Goal: Task Accomplishment & Management: Use online tool/utility

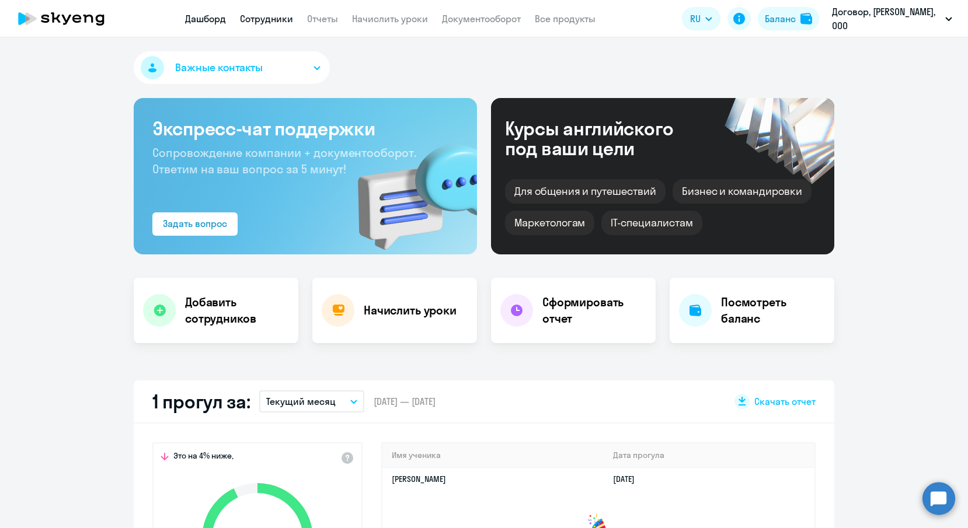
click at [262, 18] on link "Сотрудники" at bounding box center [266, 19] width 53 height 12
select select "30"
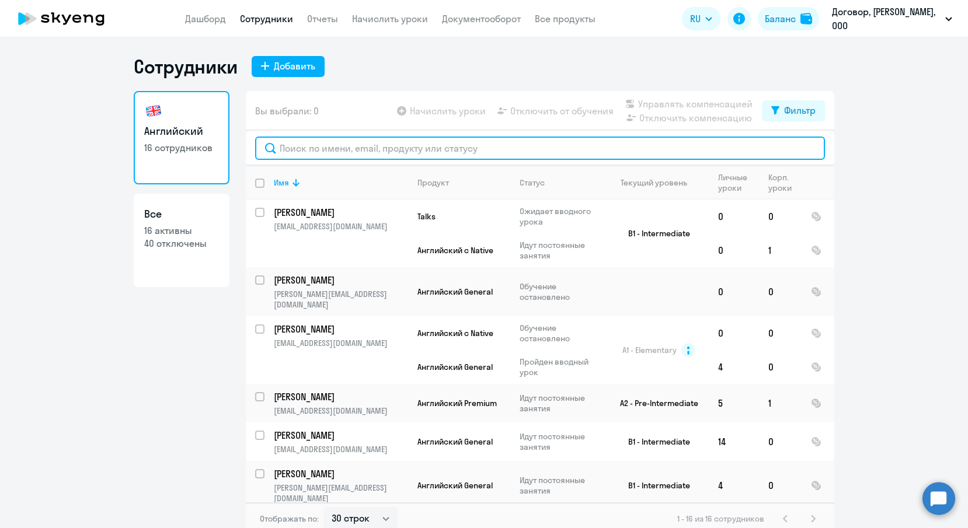
click at [350, 149] on input "text" at bounding box center [540, 148] width 570 height 23
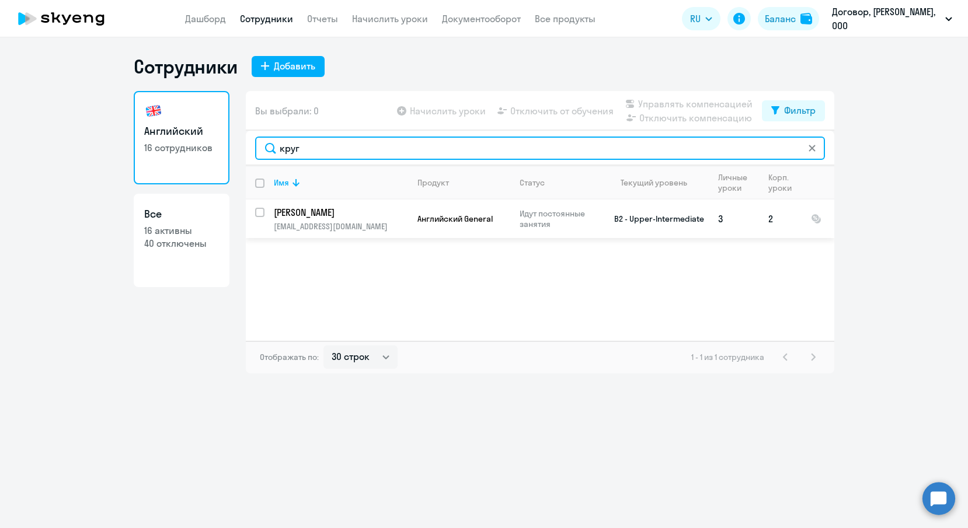
type input "круг"
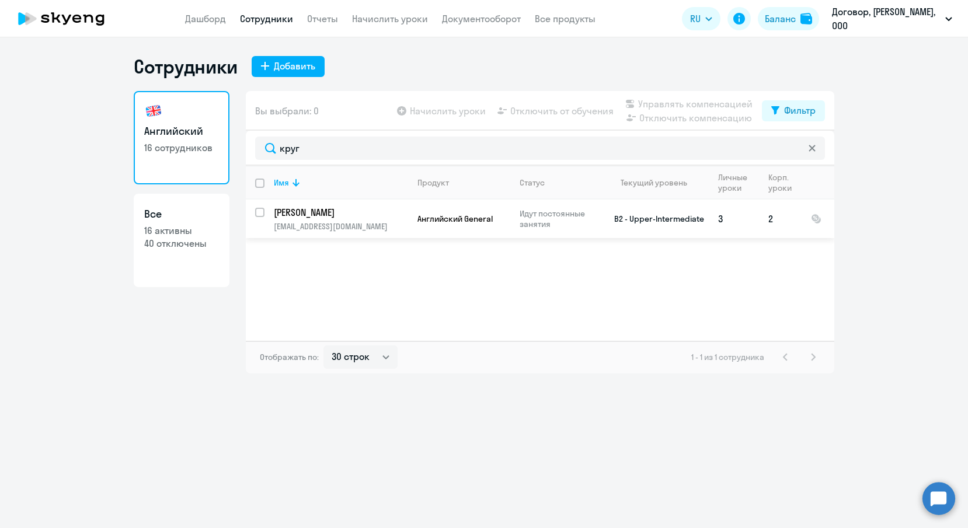
click at [263, 210] on input "select row 39092082" at bounding box center [266, 219] width 23 height 23
checkbox input "true"
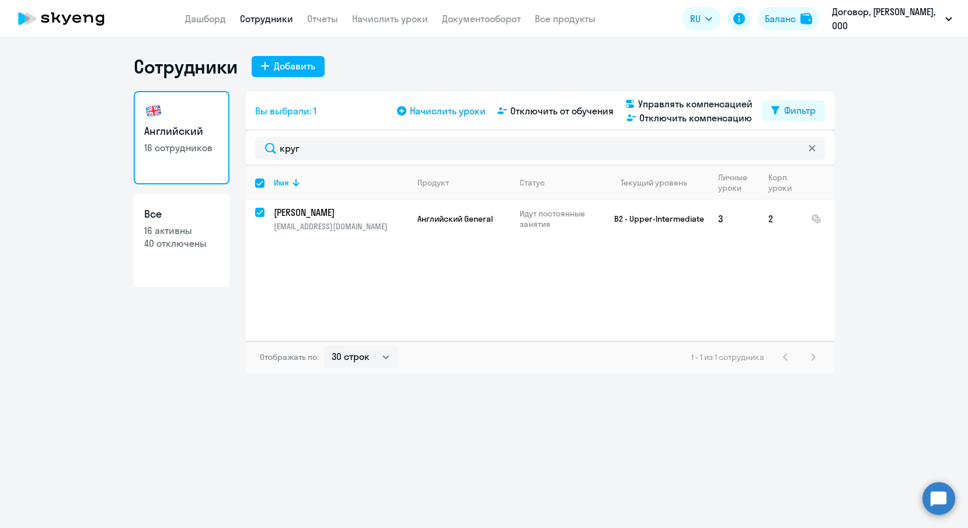
click at [427, 110] on span "Начислить уроки" at bounding box center [448, 111] width 76 height 14
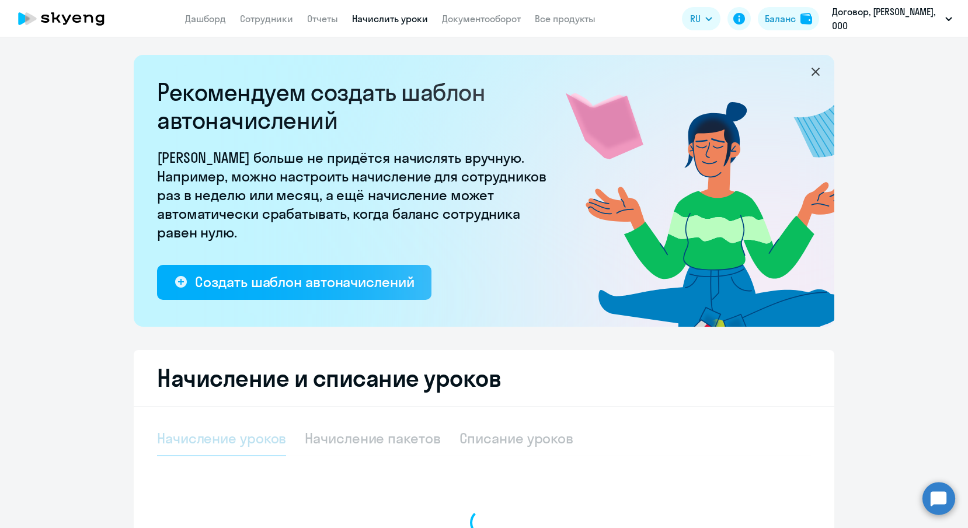
select select "10"
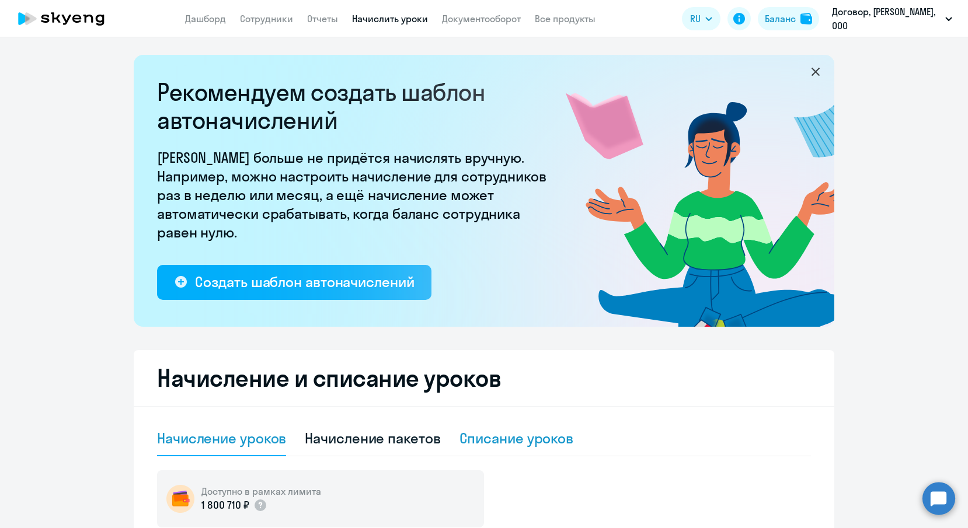
click at [522, 436] on div "Списание уроков" at bounding box center [516, 438] width 114 height 19
select select "10"
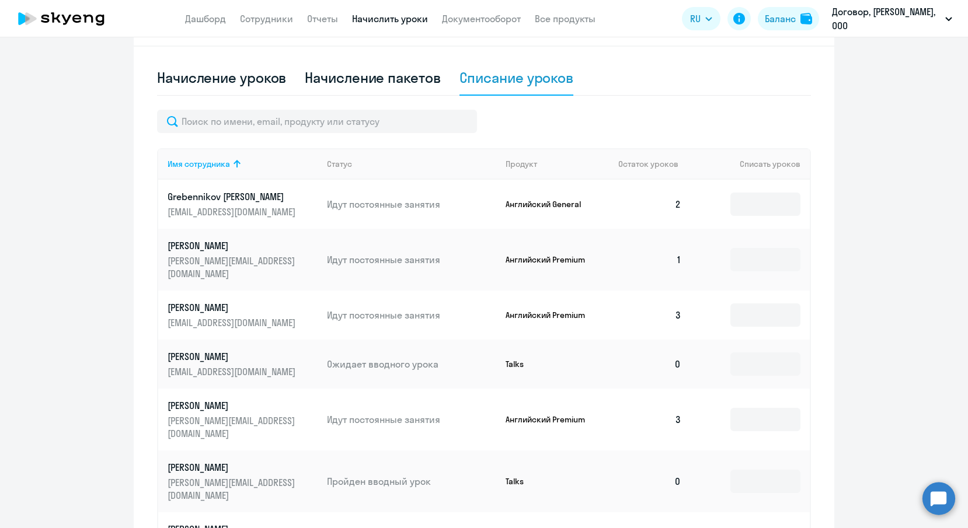
scroll to position [372, 0]
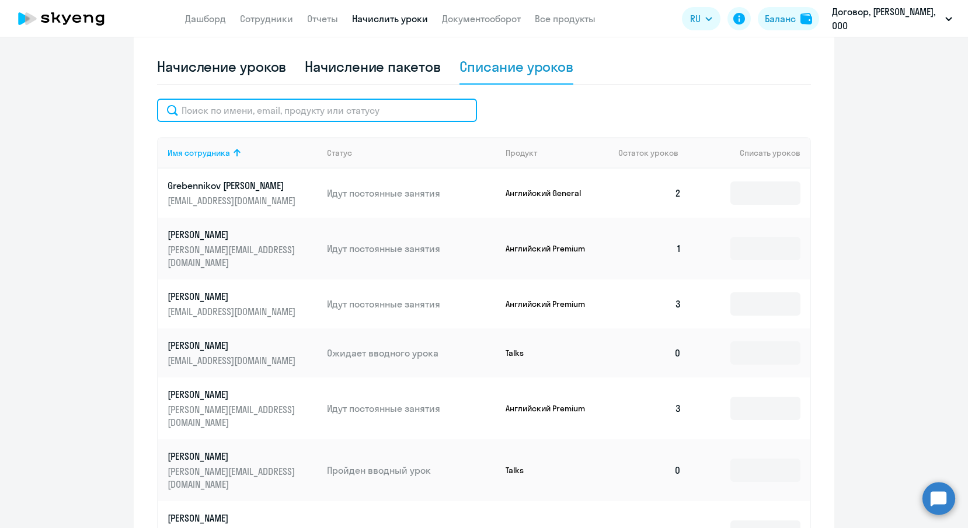
click at [449, 119] on input "text" at bounding box center [317, 110] width 320 height 23
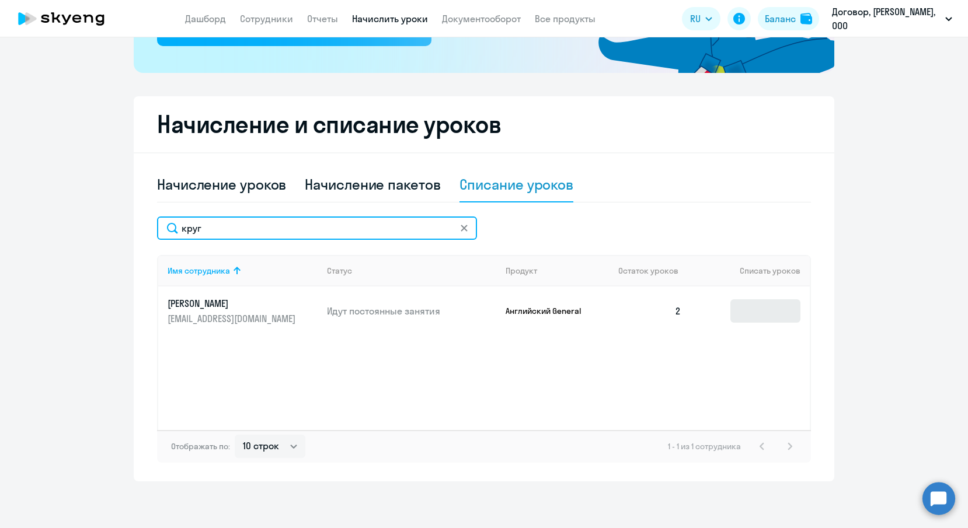
type input "круг"
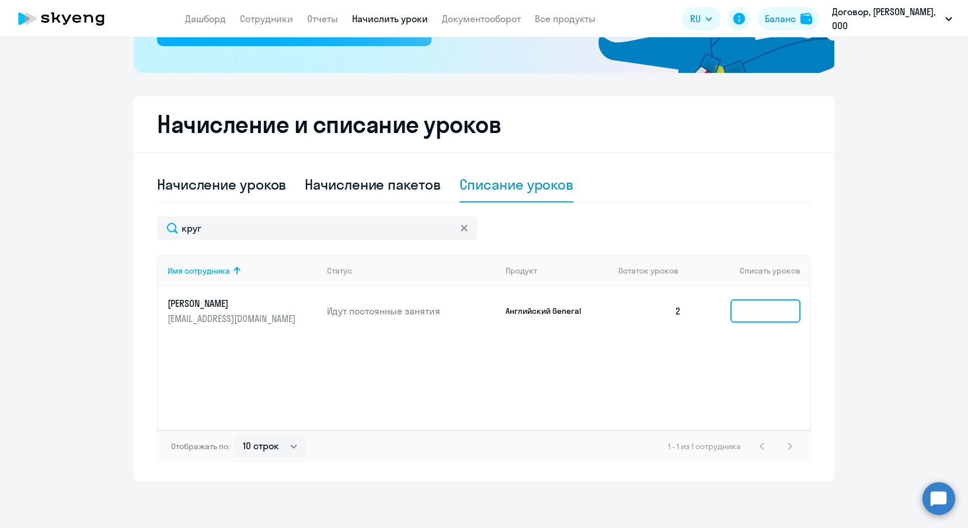
click at [760, 323] on input at bounding box center [765, 310] width 70 height 23
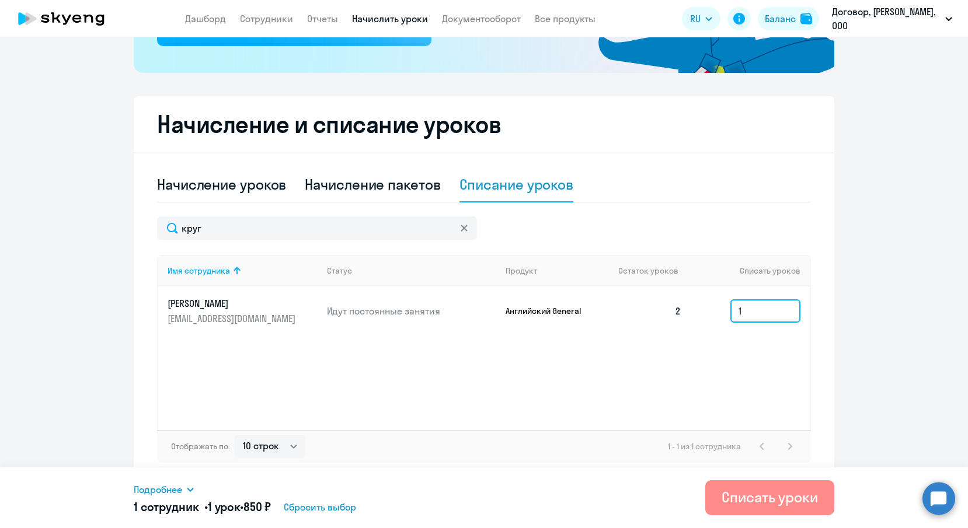
type input "1"
click at [759, 480] on button "Списать уроки" at bounding box center [769, 497] width 129 height 35
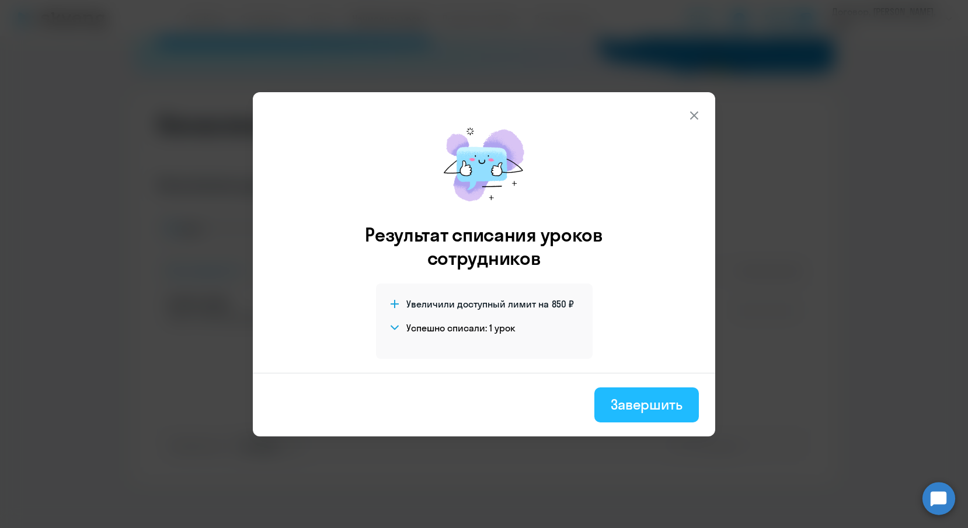
click at [639, 389] on button "Завершить" at bounding box center [646, 405] width 104 height 35
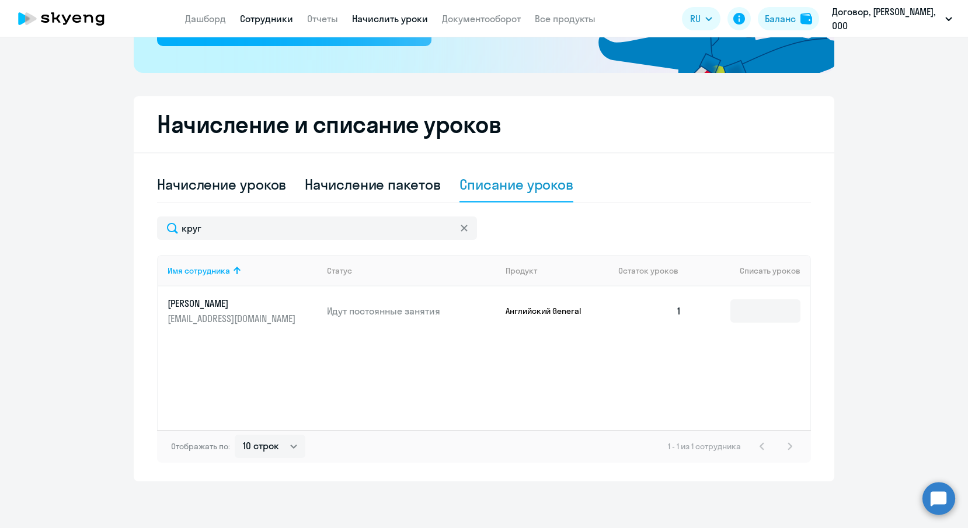
click at [265, 15] on link "Сотрудники" at bounding box center [266, 19] width 53 height 12
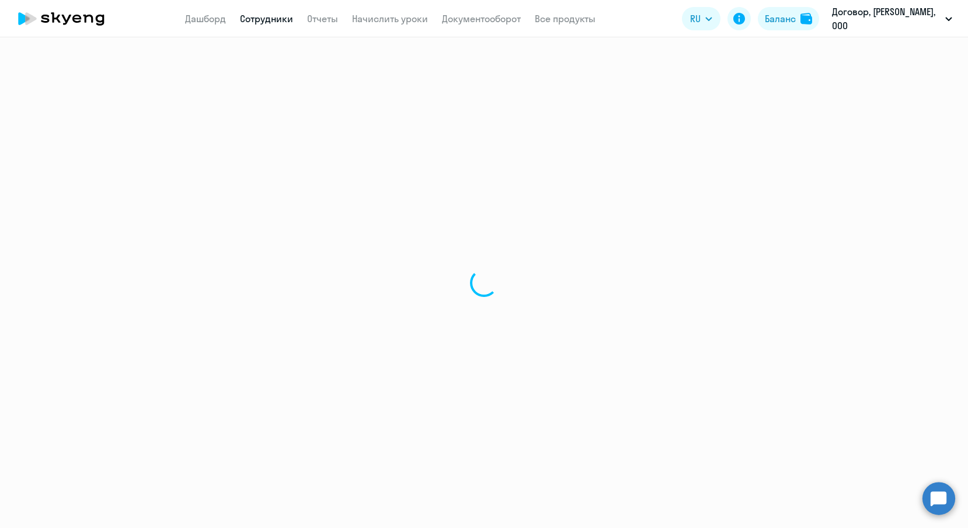
select select "30"
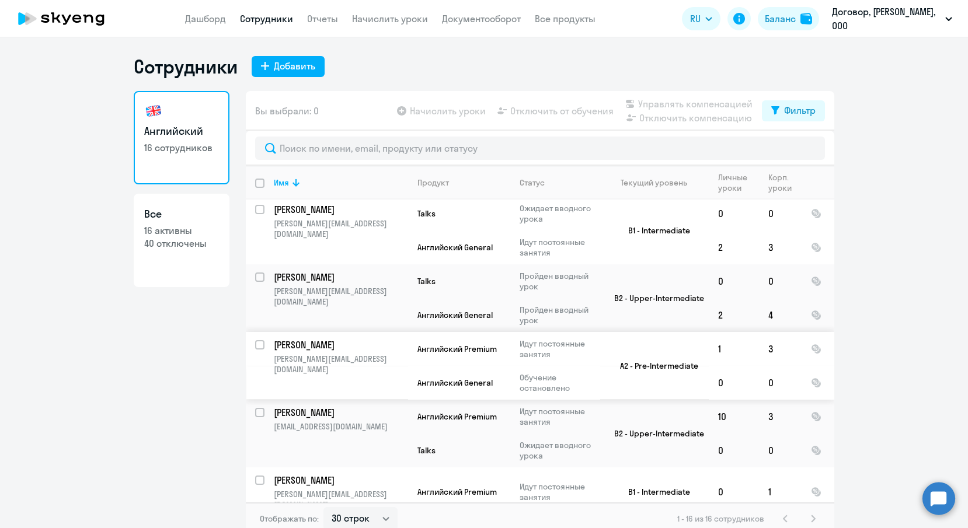
scroll to position [7, 0]
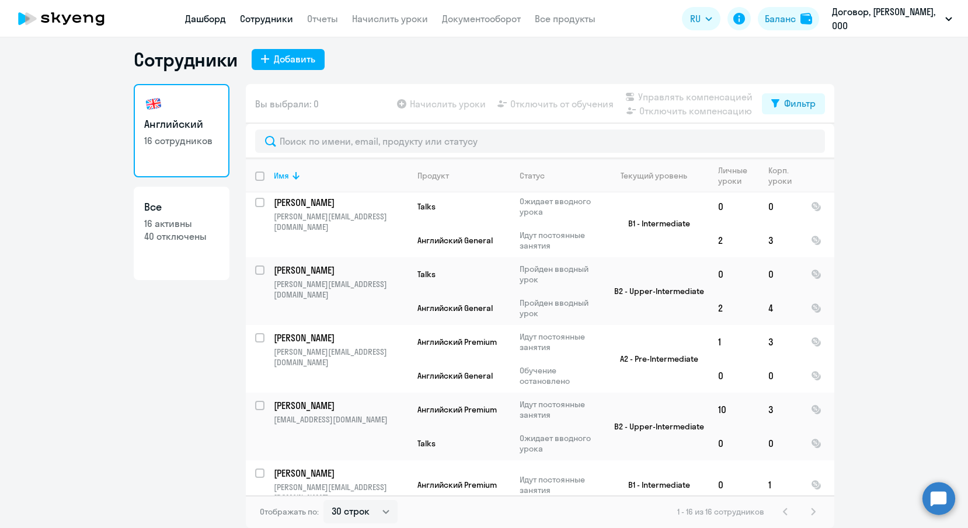
click at [210, 18] on link "Дашборд" at bounding box center [205, 19] width 41 height 12
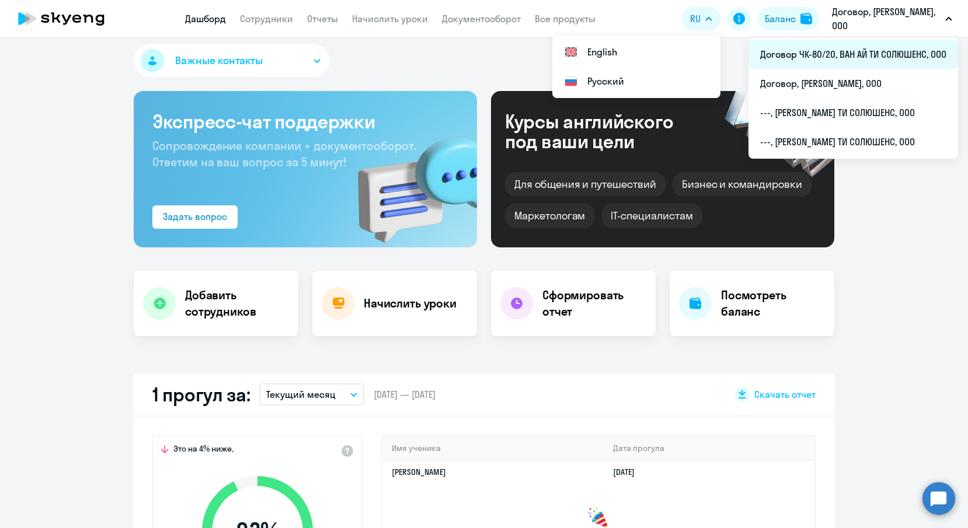
click at [850, 40] on li "Договор ЧК-80/20, ВАН АЙ ТИ СОЛЮШЕНС, ООО" at bounding box center [853, 54] width 210 height 29
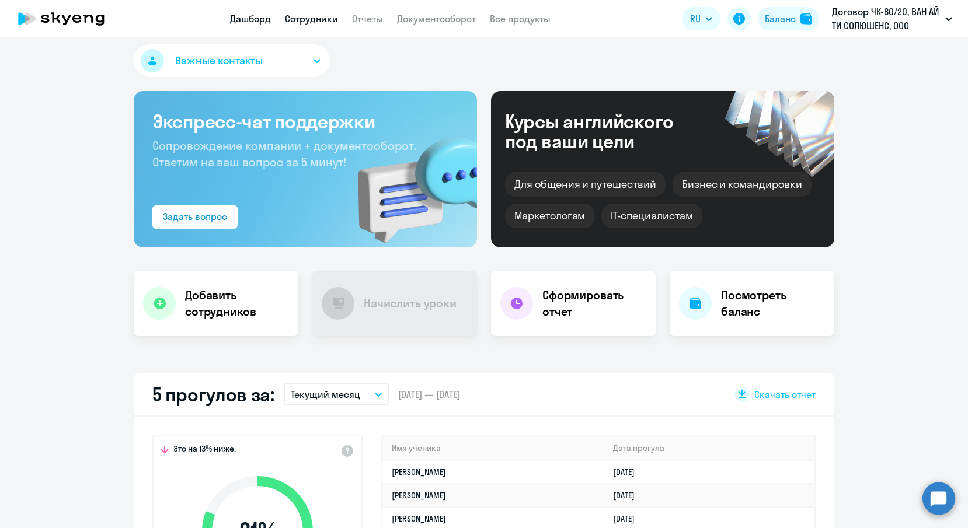
click at [320, 13] on link "Сотрудники" at bounding box center [311, 19] width 53 height 12
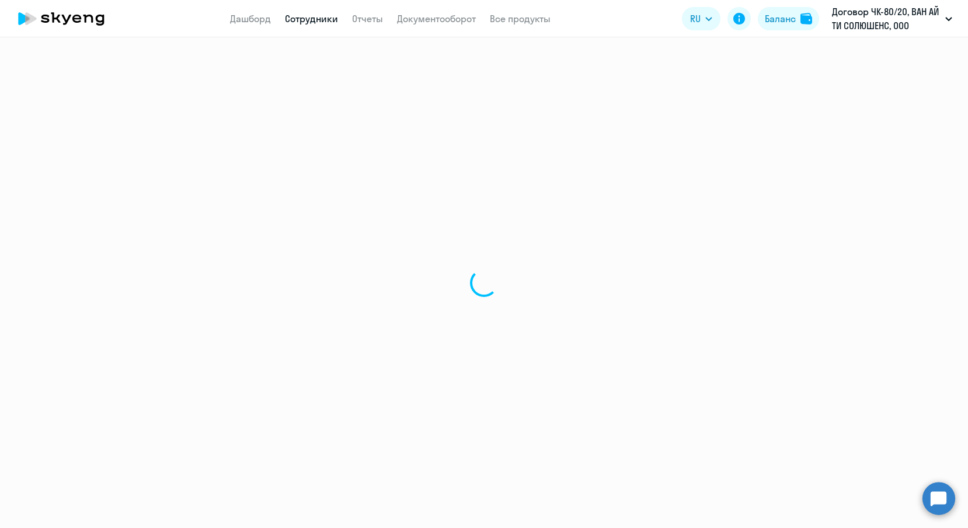
select select "30"
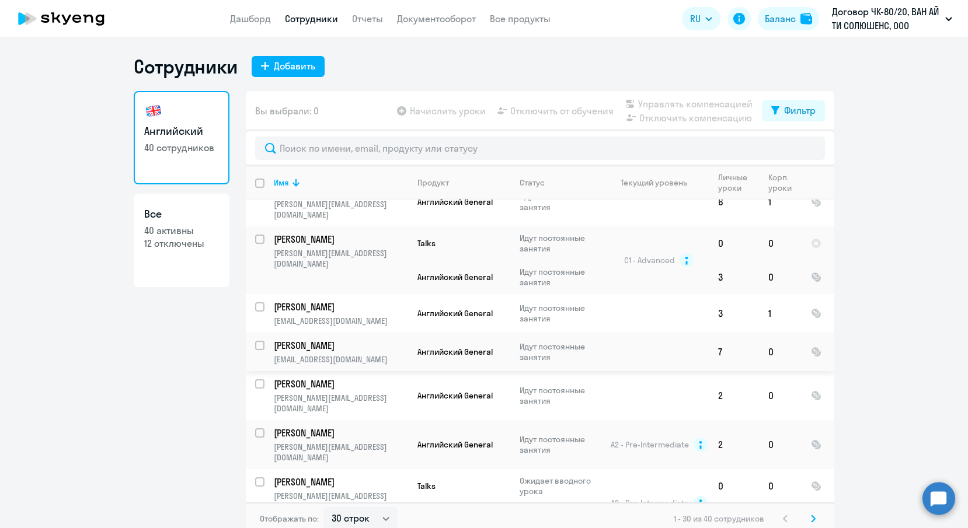
scroll to position [1210, 0]
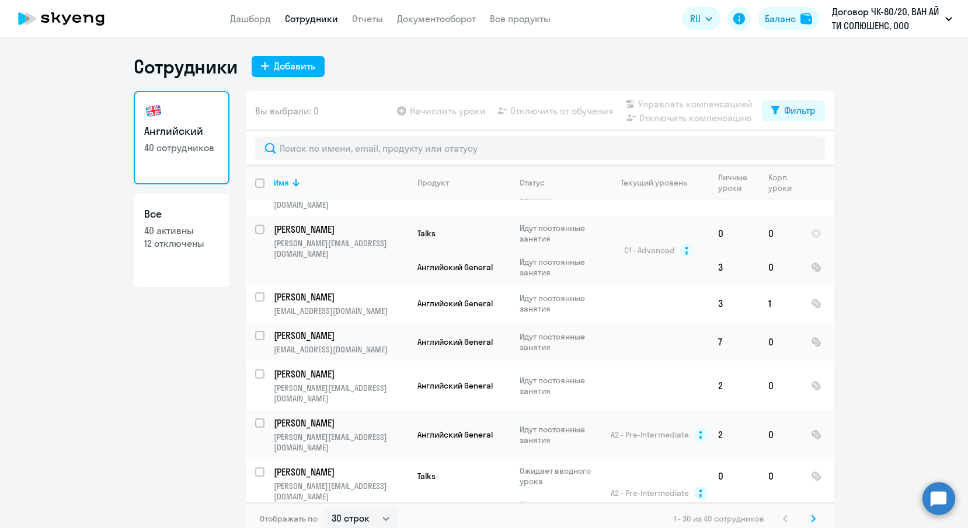
click at [811, 516] on icon at bounding box center [813, 518] width 4 height 6
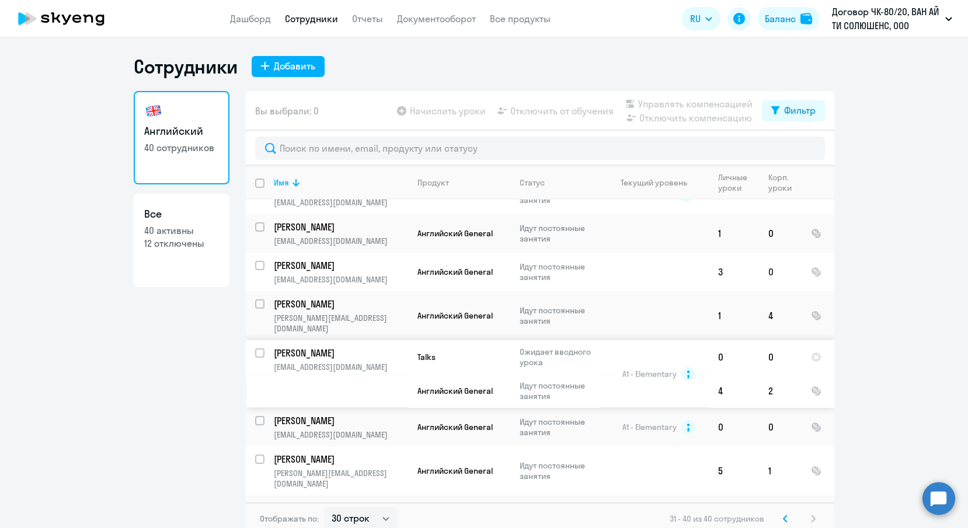
scroll to position [7, 0]
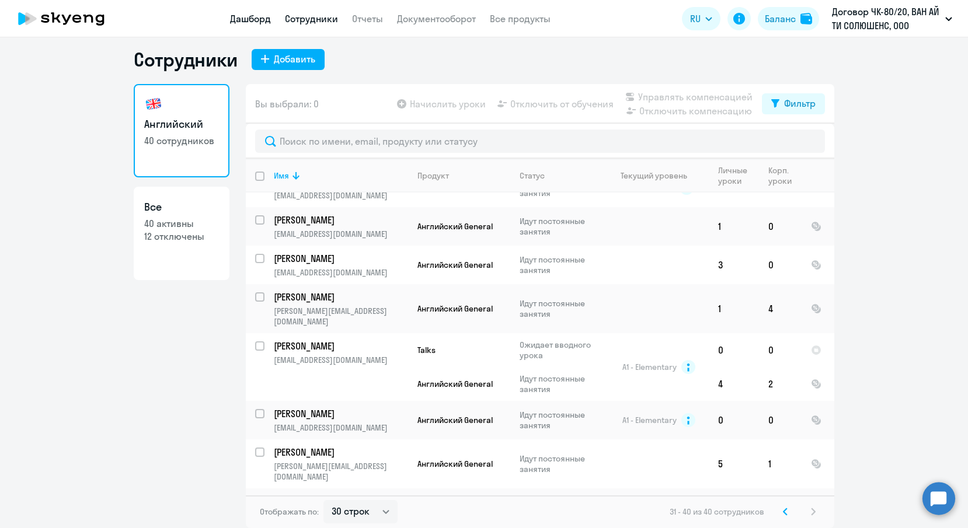
click at [257, 23] on link "Дашборд" at bounding box center [250, 19] width 41 height 12
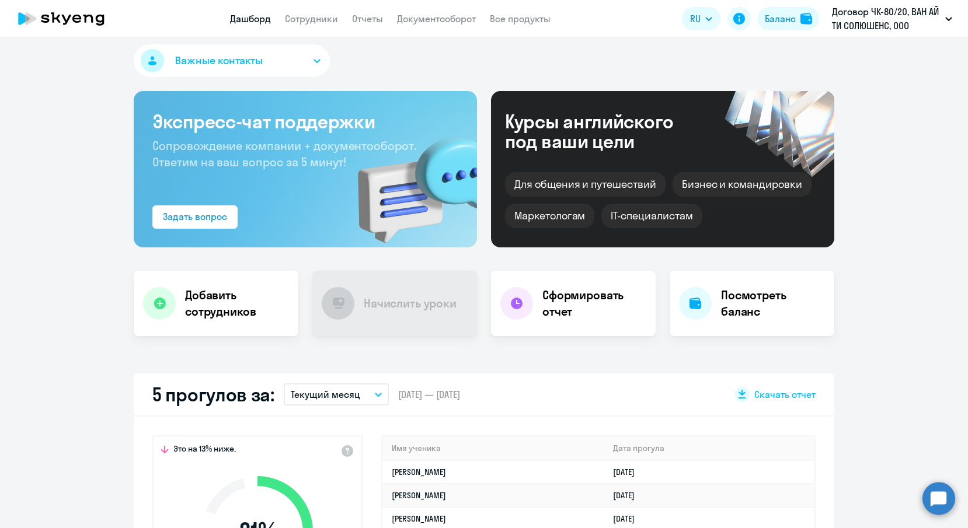
select select "30"
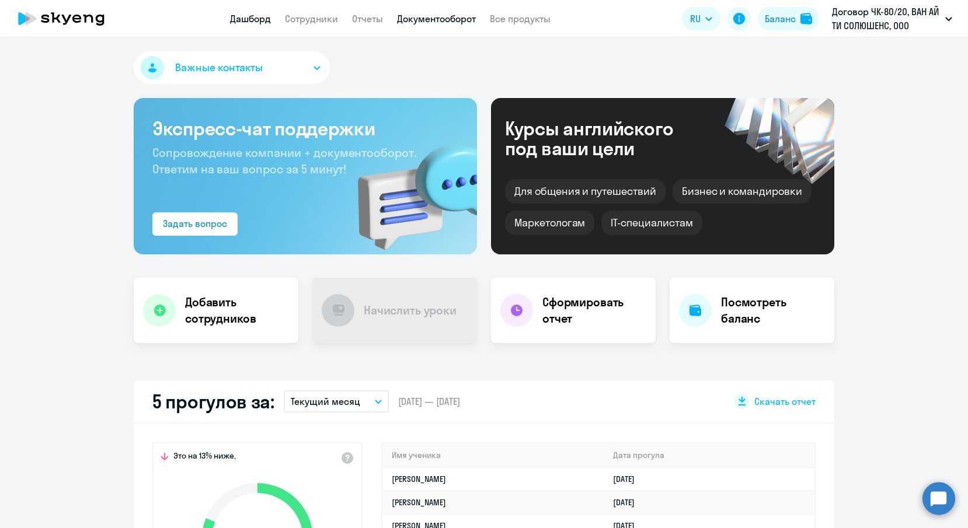
click at [432, 17] on link "Документооборот" at bounding box center [436, 19] width 79 height 12
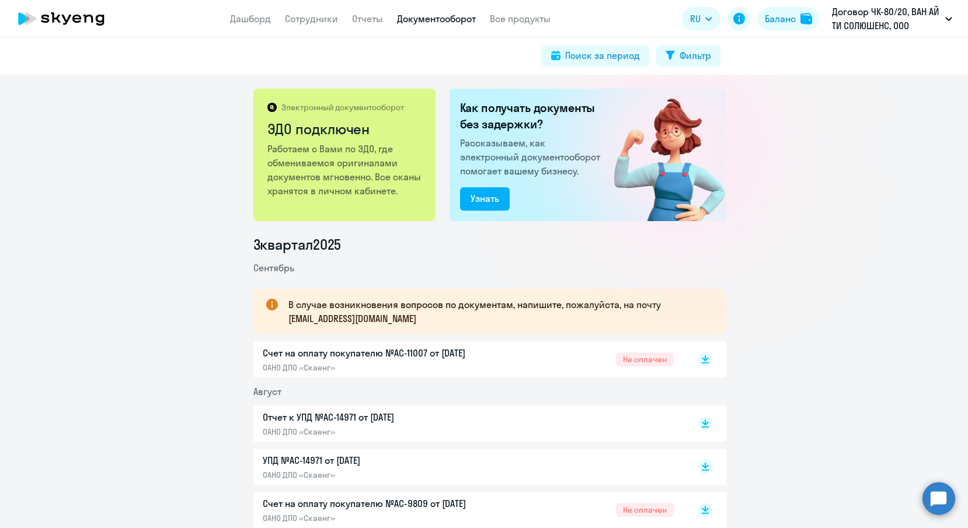
click at [253, 25] on app-menu-item-link "Дашборд" at bounding box center [250, 19] width 41 height 15
click at [252, 13] on link "Дашборд" at bounding box center [250, 19] width 41 height 12
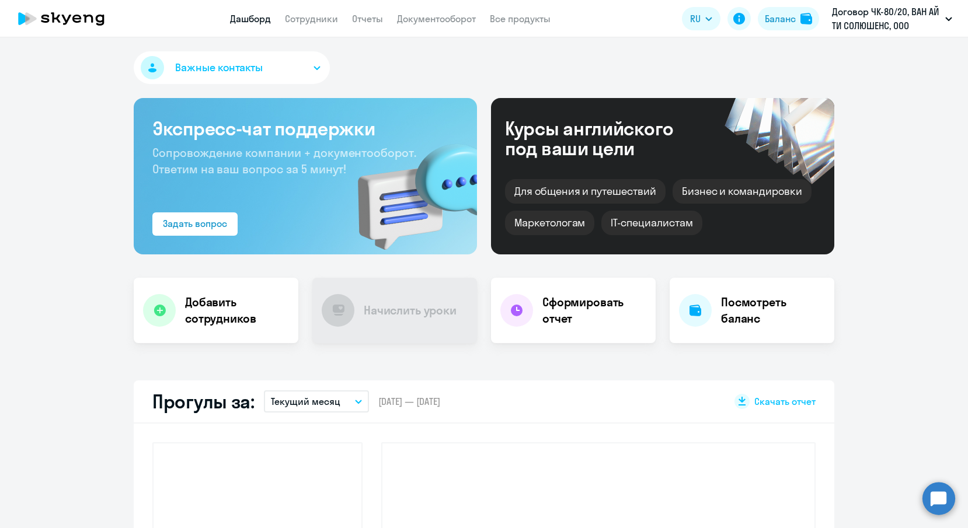
select select "30"
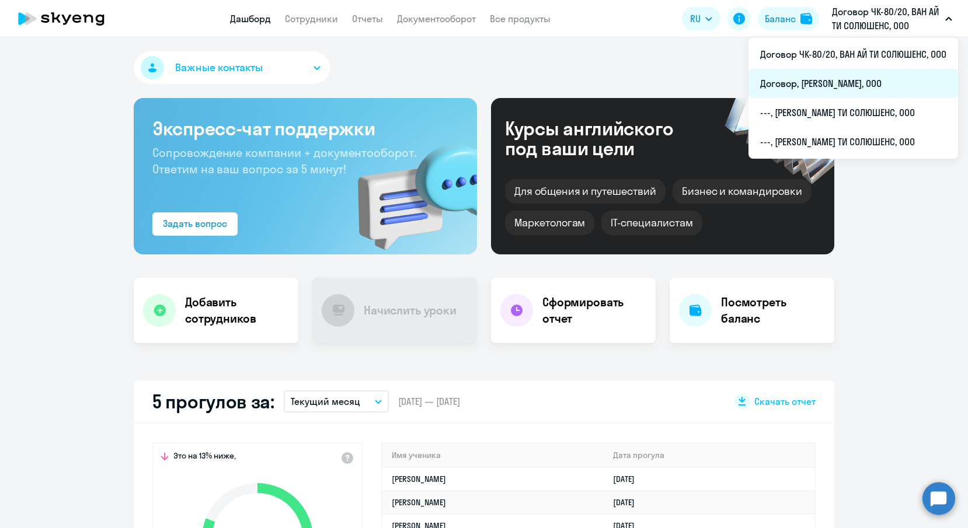
click at [826, 79] on li "Договор, [PERSON_NAME], ООО" at bounding box center [853, 83] width 210 height 29
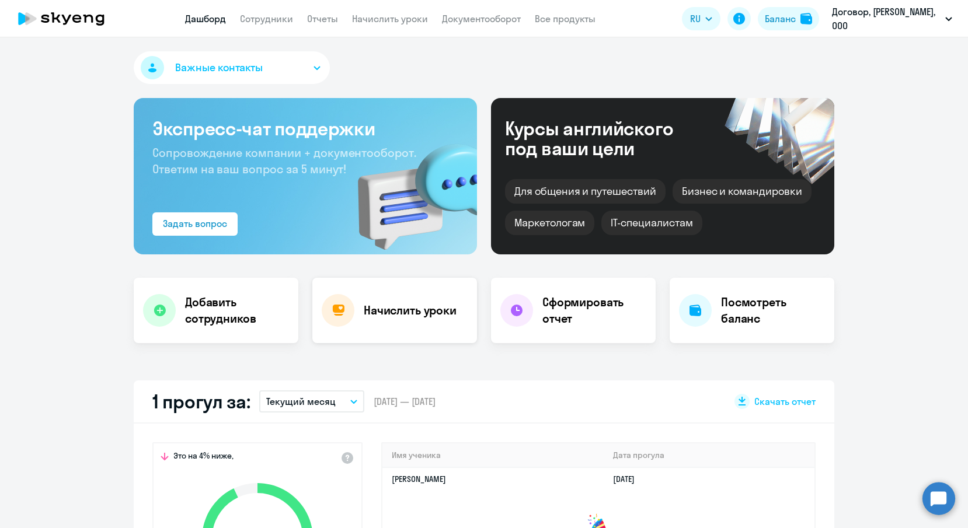
click at [397, 320] on div "Начислить уроки" at bounding box center [394, 310] width 165 height 65
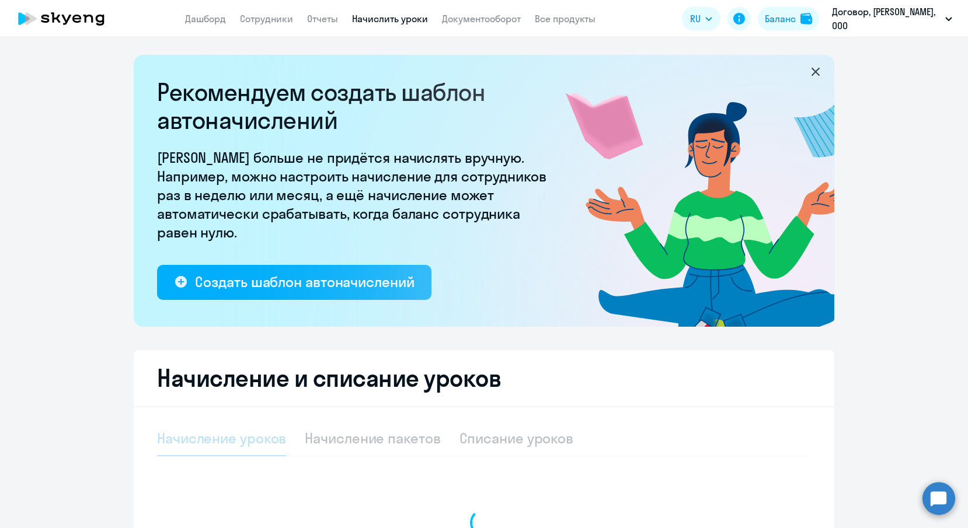
select select "10"
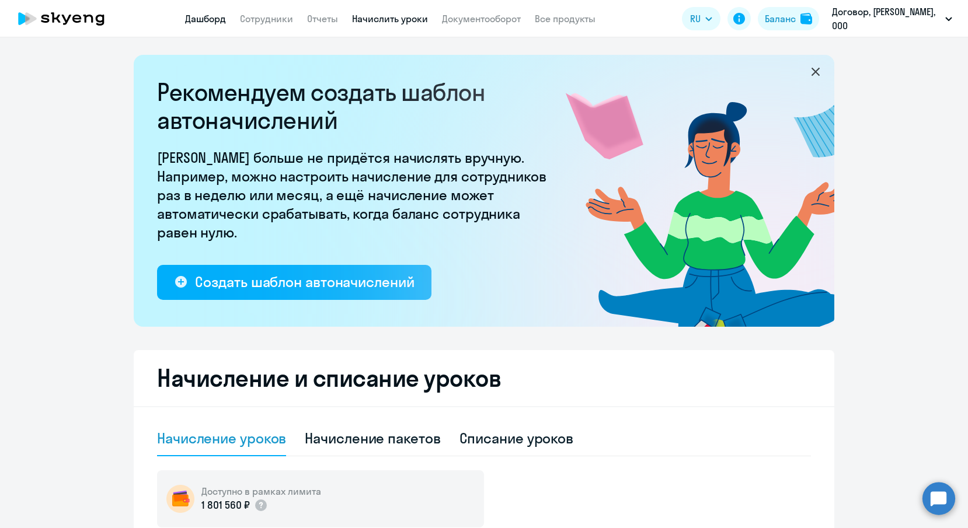
click at [220, 16] on link "Дашборд" at bounding box center [205, 19] width 41 height 12
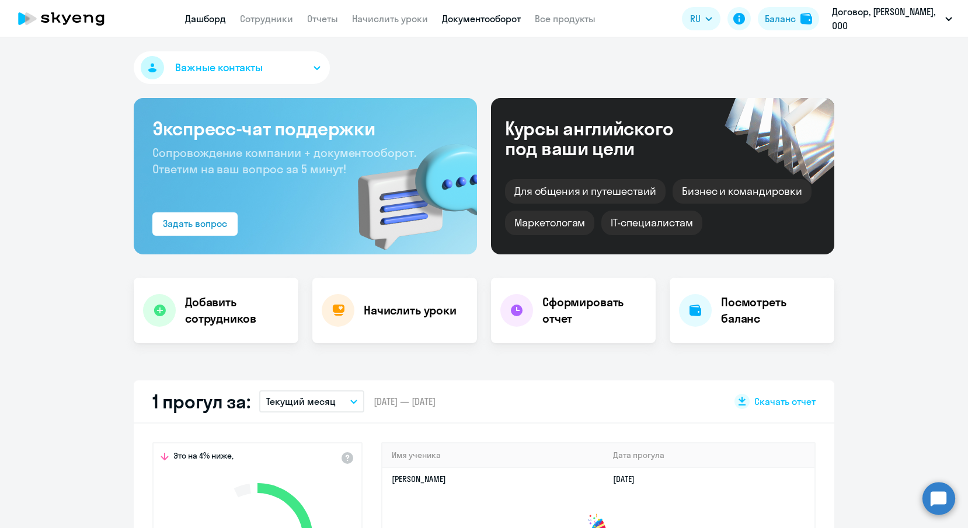
click at [472, 15] on link "Документооборот" at bounding box center [481, 19] width 79 height 12
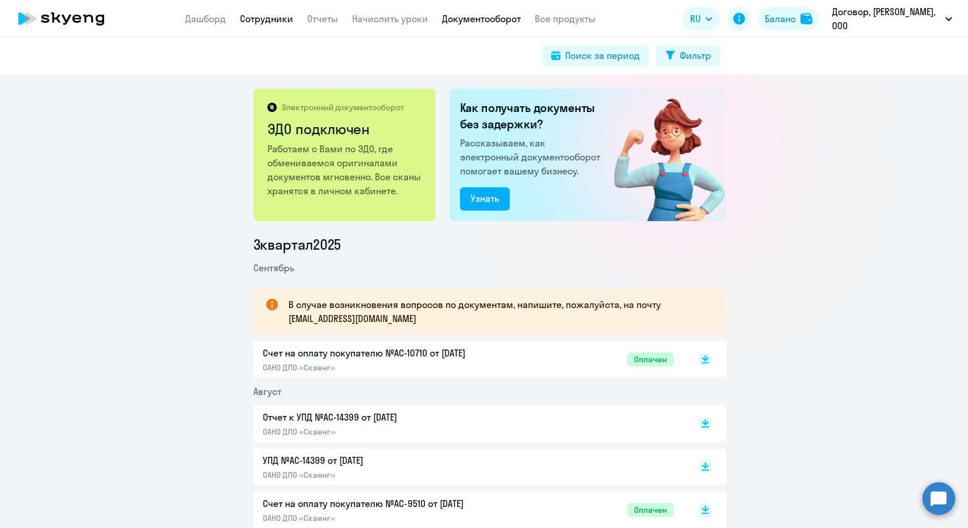
click at [242, 19] on link "Сотрудники" at bounding box center [266, 19] width 53 height 12
select select "30"
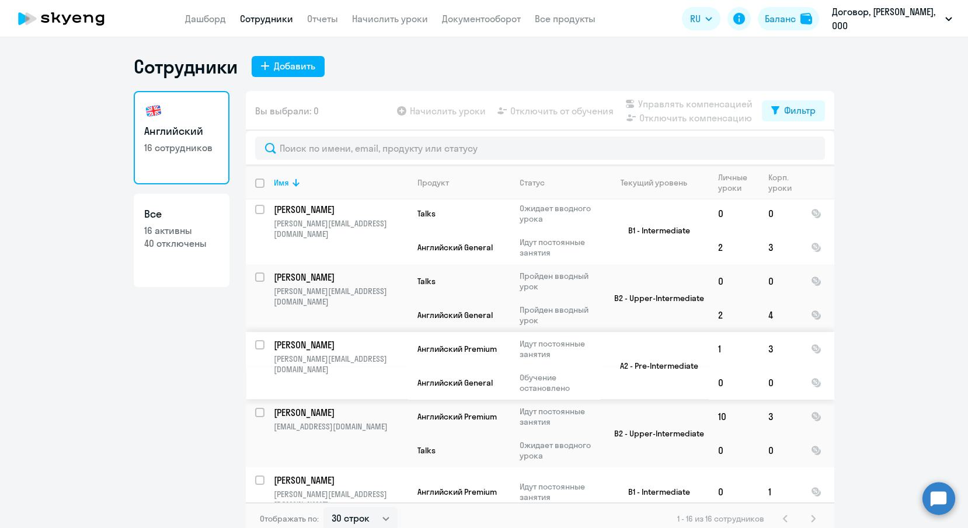
scroll to position [7, 0]
